Goal: Book appointment/travel/reservation

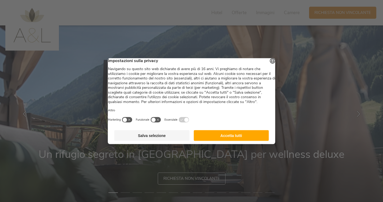
click at [243, 139] on button "Accetta tutti" at bounding box center [231, 135] width 75 height 11
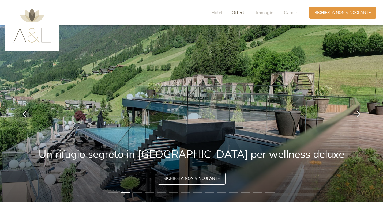
click at [239, 13] on span "Offerte" at bounding box center [239, 13] width 15 height 6
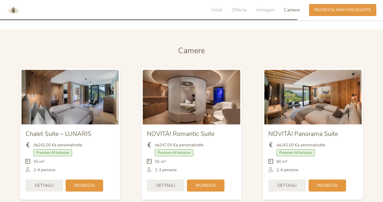
scroll to position [1278, 0]
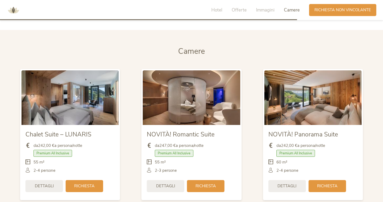
click at [219, 6] on div "Hotel Offerte Immagini Camere" at bounding box center [257, 10] width 105 height 12
click at [218, 7] on span "Hotel" at bounding box center [216, 10] width 11 height 6
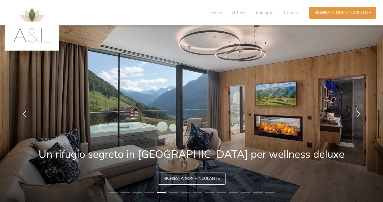
scroll to position [0, 0]
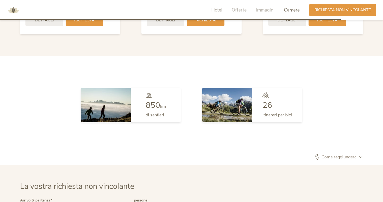
scroll to position [1394, 0]
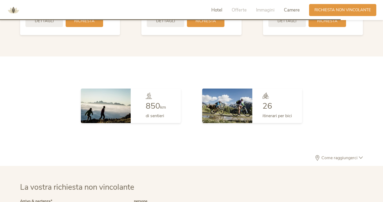
click at [221, 10] on span "Hotel" at bounding box center [216, 10] width 11 height 6
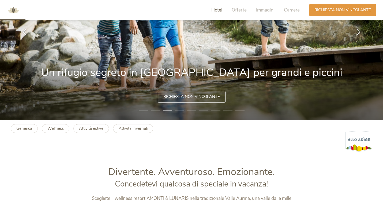
scroll to position [72, 0]
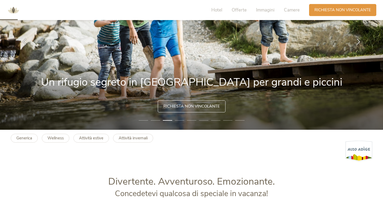
click at [178, 121] on li "4" at bounding box center [179, 120] width 9 height 5
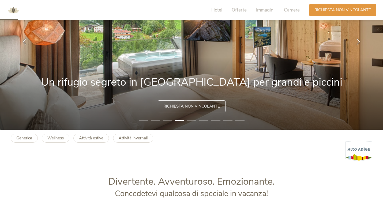
click at [192, 120] on li "5" at bounding box center [191, 120] width 9 height 5
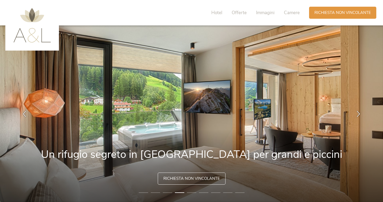
scroll to position [0, 0]
click at [44, 41] on img at bounding box center [32, 25] width 38 height 35
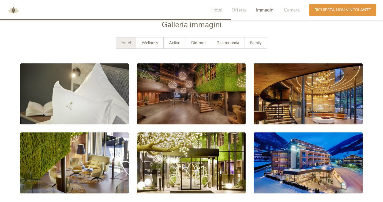
scroll to position [960, 0]
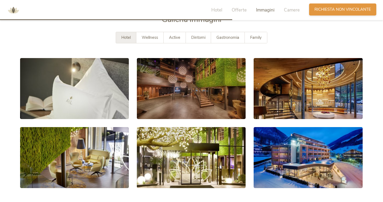
click at [335, 9] on span "Richiesta non vincolante" at bounding box center [343, 10] width 57 height 6
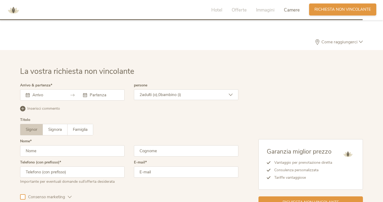
scroll to position [1547, 0]
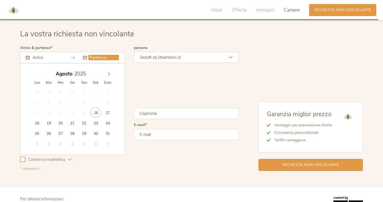
click at [92, 55] on input "text" at bounding box center [103, 57] width 31 height 5
click at [110, 72] on icon at bounding box center [109, 74] width 4 height 4
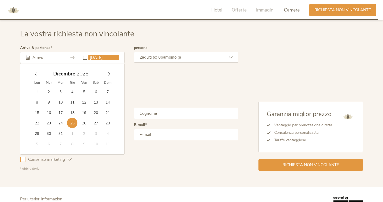
click at [108, 55] on input "25.12.2025" at bounding box center [103, 57] width 31 height 5
type input "28.12.2025"
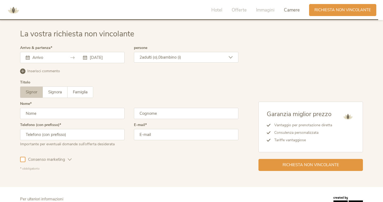
click at [165, 56] on span "bambino (i)" at bounding box center [171, 57] width 20 height 5
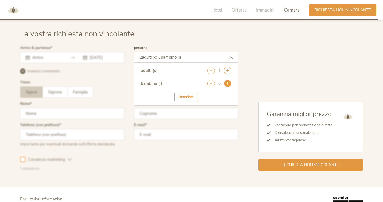
click at [229, 81] on icon at bounding box center [228, 84] width 8 height 8
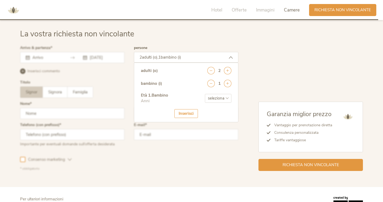
select select "2"
click at [197, 113] on div "Inserisci" at bounding box center [187, 113] width 24 height 9
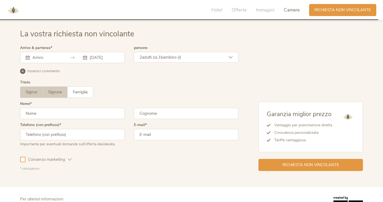
click at [60, 94] on label "Signora" at bounding box center [55, 92] width 25 height 11
type input "Vittoria"
type input "Tadiello"
click at [88, 138] on input "text" at bounding box center [72, 134] width 105 height 11
click at [86, 133] on input "text" at bounding box center [72, 134] width 105 height 11
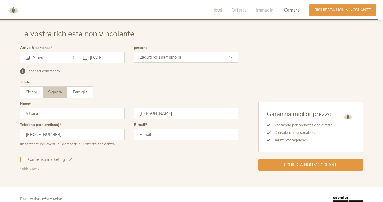
type input "+393382566349"
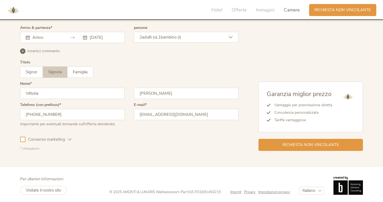
scroll to position [1567, 0]
type input "vittoriatadiello@gmail.com"
click at [320, 143] on span "Richiesta non vincolante" at bounding box center [311, 145] width 57 height 6
click at [41, 35] on input "text" at bounding box center [46, 37] width 31 height 5
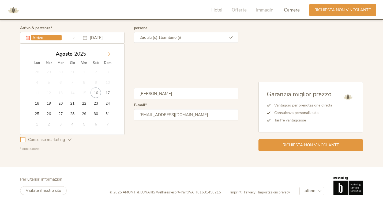
click at [109, 53] on icon at bounding box center [109, 54] width 4 height 4
type input "25.12.2025"
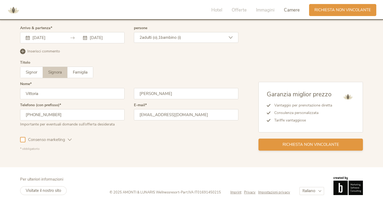
click at [331, 143] on span "Richiesta non vincolante" at bounding box center [311, 145] width 57 height 6
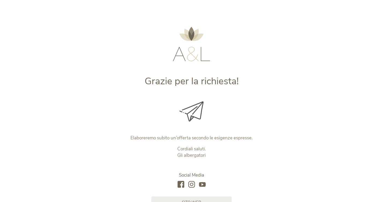
click at [188, 50] on img at bounding box center [192, 44] width 38 height 35
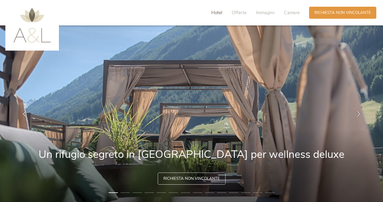
click at [218, 12] on span "Hotel" at bounding box center [216, 13] width 11 height 6
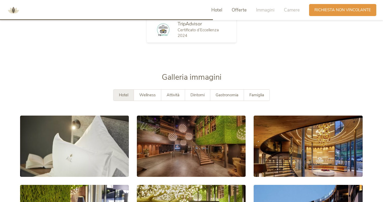
scroll to position [949, 0]
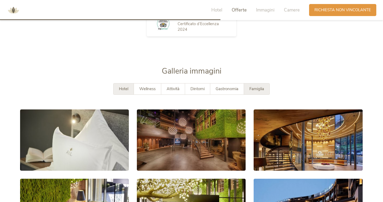
click at [255, 86] on span "Famiglia" at bounding box center [257, 88] width 15 height 5
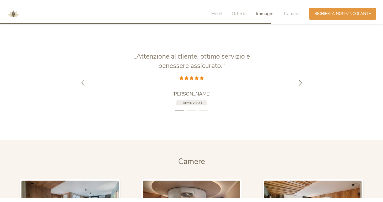
scroll to position [1169, 0]
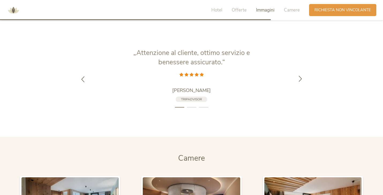
click at [303, 76] on icon at bounding box center [301, 79] width 6 height 6
